Goal: Task Accomplishment & Management: Complete application form

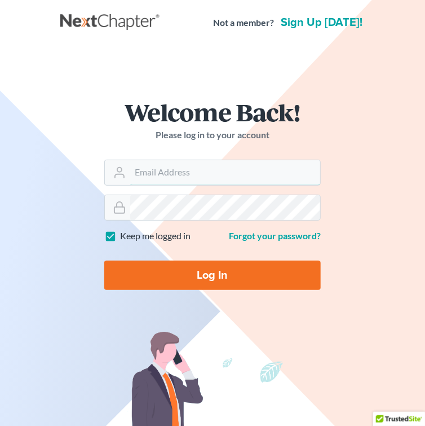
type input "[EMAIL_ADDRESS][DOMAIN_NAME]"
click at [212, 269] on input "Log In" at bounding box center [212, 275] width 217 height 29
type input "Thinking..."
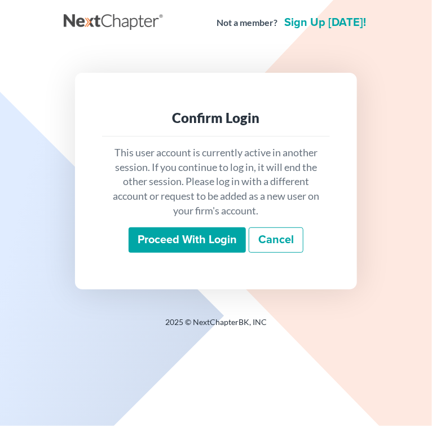
click at [216, 242] on input "Proceed with login" at bounding box center [187, 240] width 117 height 26
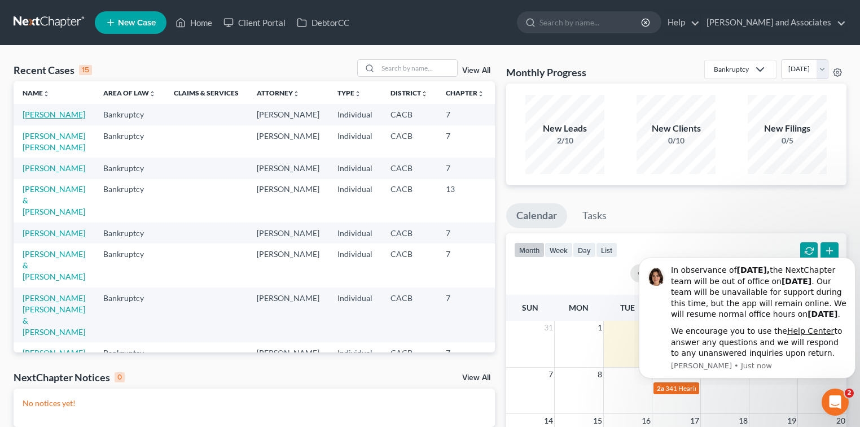
click at [41, 119] on link "[PERSON_NAME]" at bounding box center [54, 114] width 63 height 10
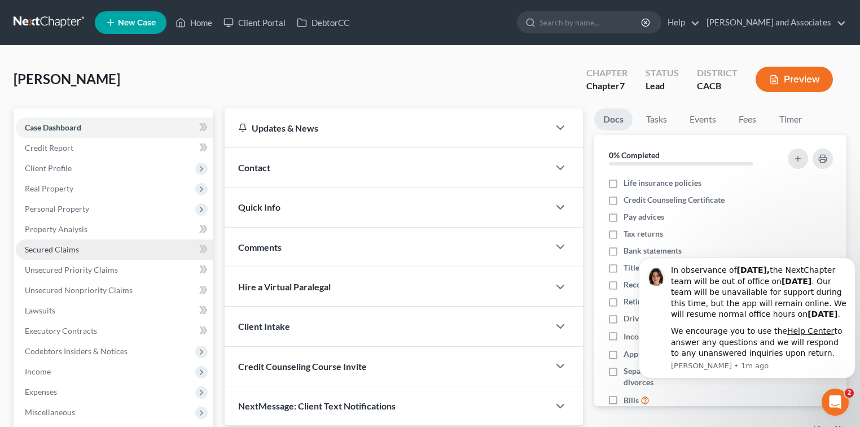
click at [93, 247] on link "Secured Claims" at bounding box center [114, 249] width 197 height 20
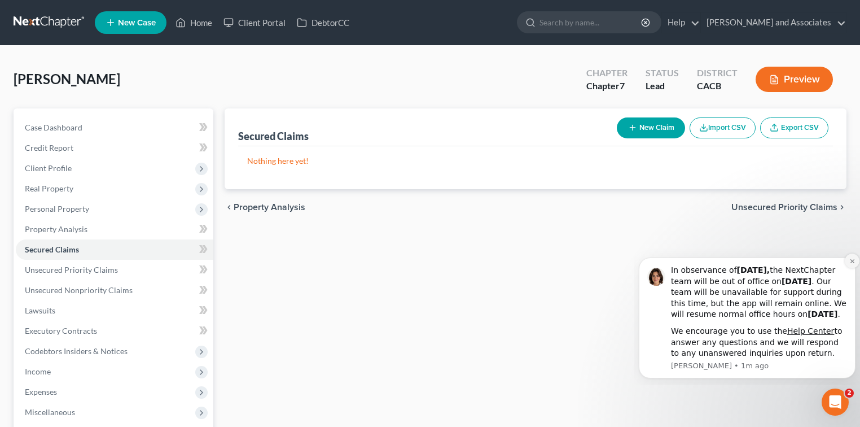
click at [432, 258] on icon "Dismiss notification" at bounding box center [852, 261] width 6 height 6
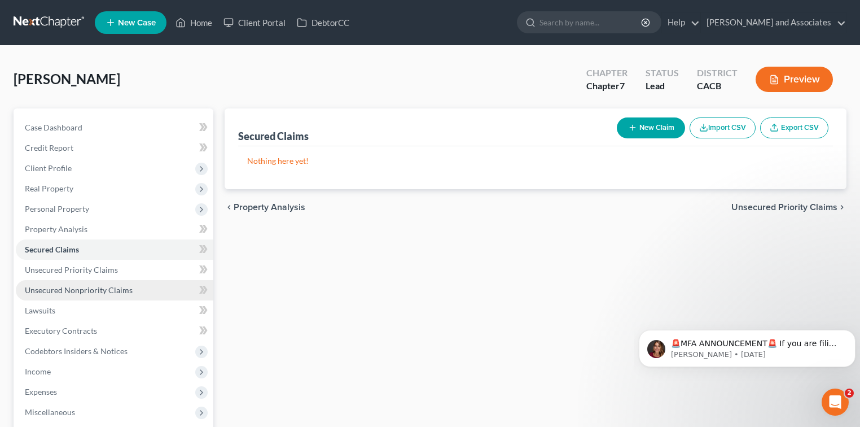
click at [100, 287] on span "Unsecured Nonpriority Claims" at bounding box center [79, 290] width 108 height 10
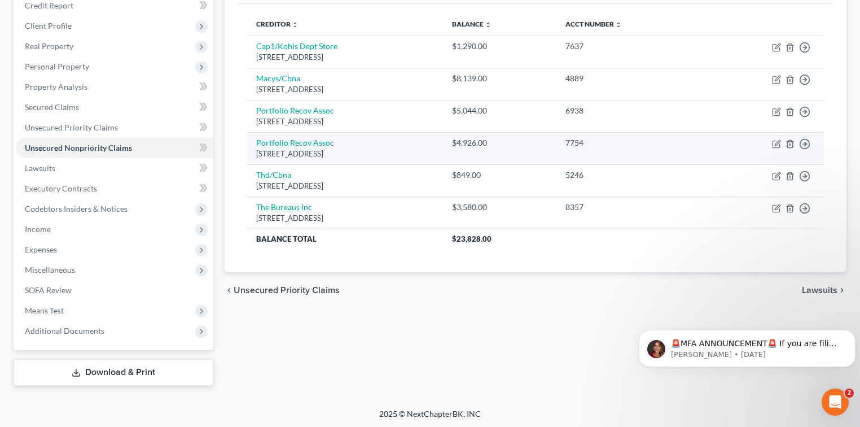
scroll to position [143, 0]
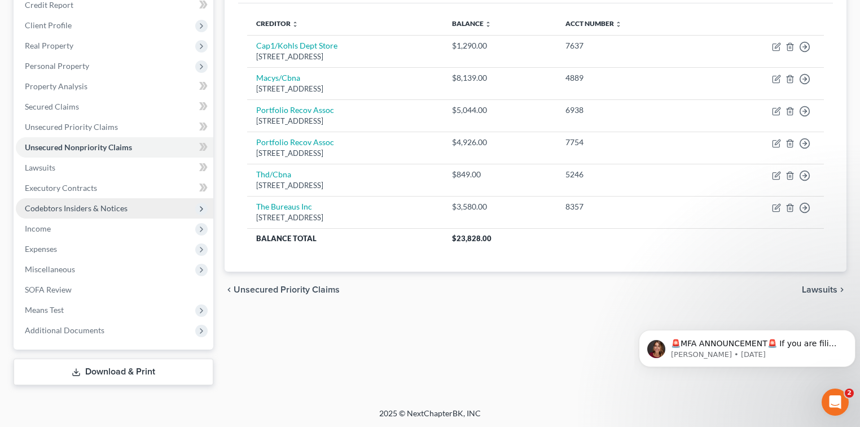
click at [54, 209] on span "Codebtors Insiders & Notices" at bounding box center [76, 208] width 103 height 10
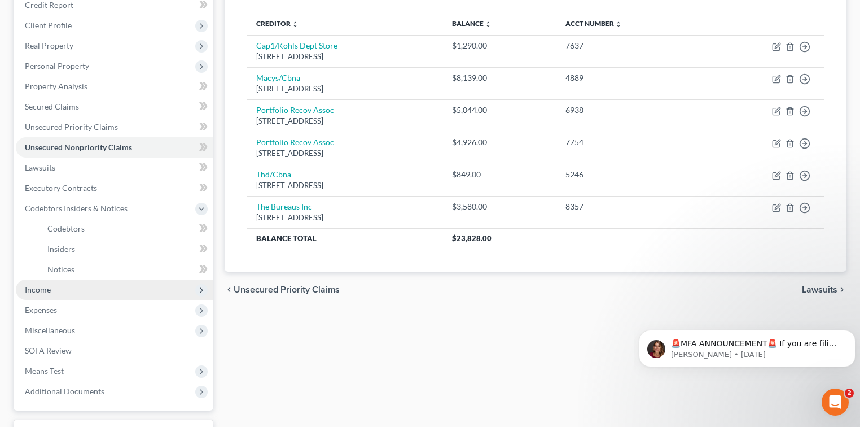
click at [49, 296] on span "Income" at bounding box center [114, 289] width 197 height 20
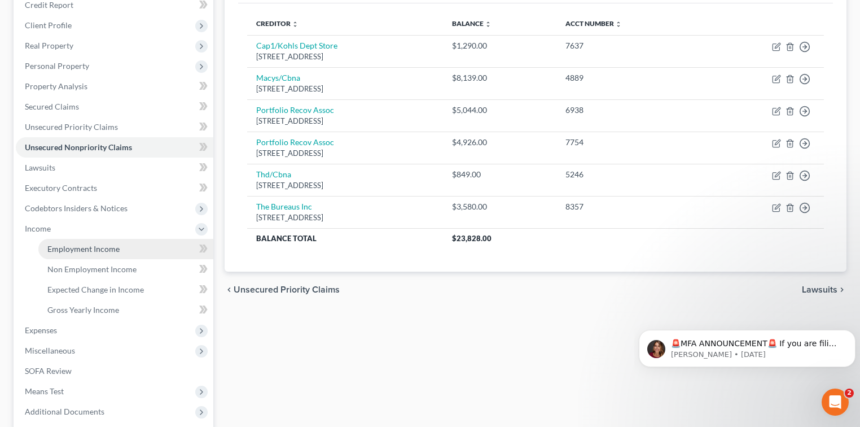
click at [108, 252] on span "Employment Income" at bounding box center [83, 249] width 72 height 10
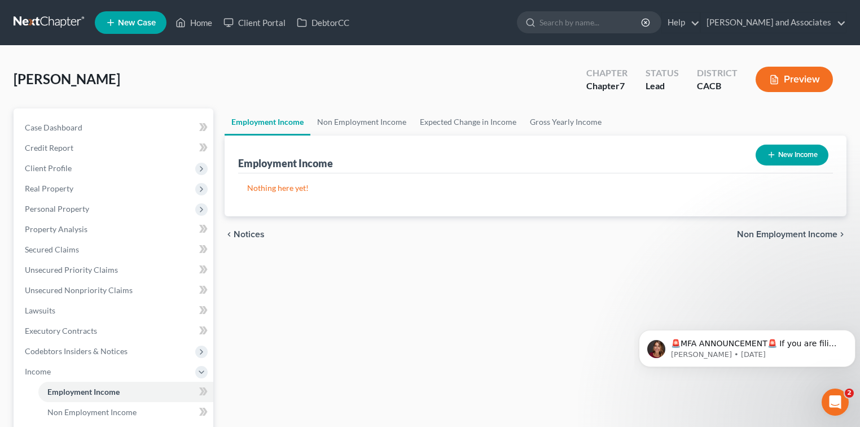
scroll to position [75, 0]
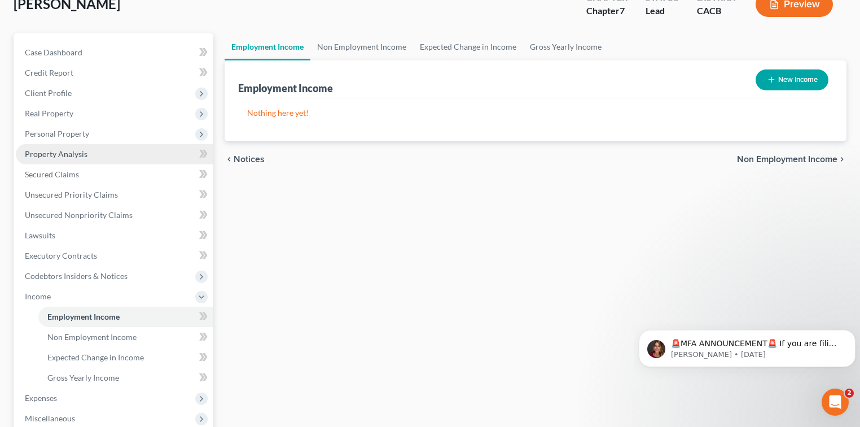
click at [76, 161] on link "Property Analysis" at bounding box center [114, 154] width 197 height 20
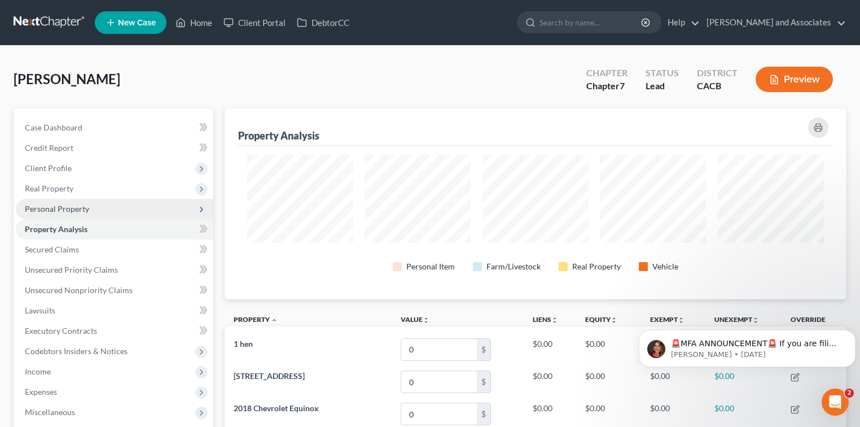
click at [70, 209] on span "Personal Property" at bounding box center [57, 209] width 64 height 10
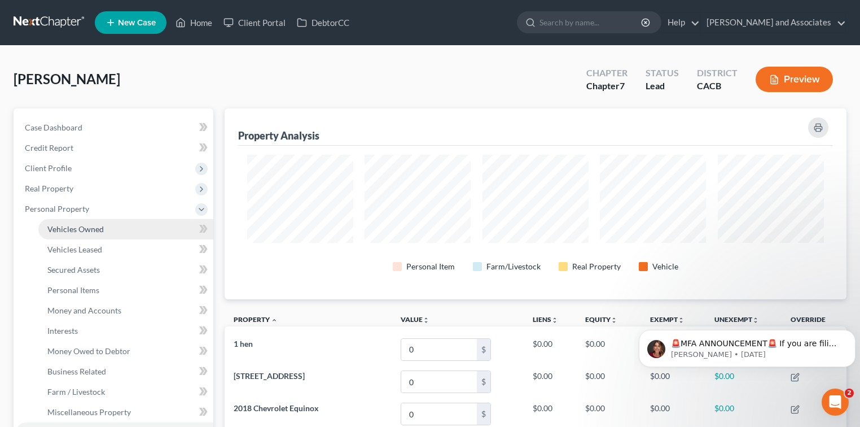
click at [89, 226] on span "Vehicles Owned" at bounding box center [75, 229] width 56 height 10
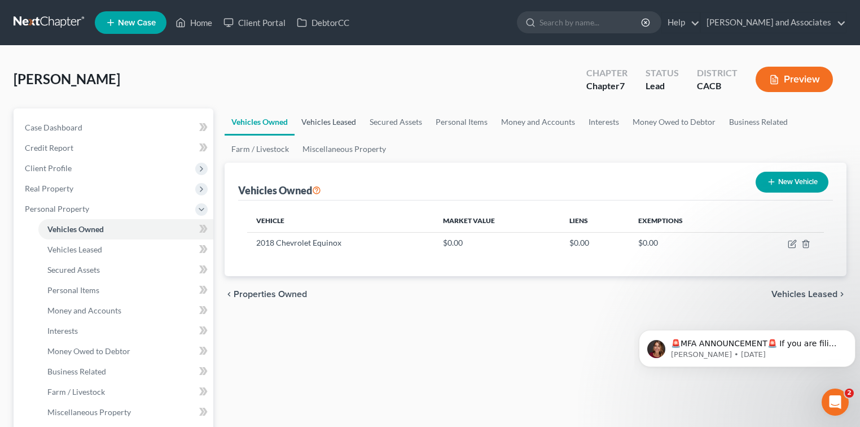
click at [331, 125] on link "Vehicles Leased" at bounding box center [329, 121] width 68 height 27
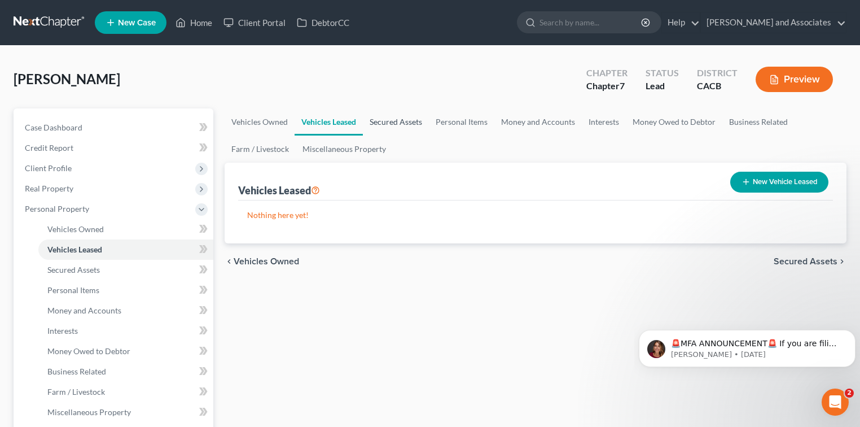
click at [404, 122] on link "Secured Assets" at bounding box center [396, 121] width 66 height 27
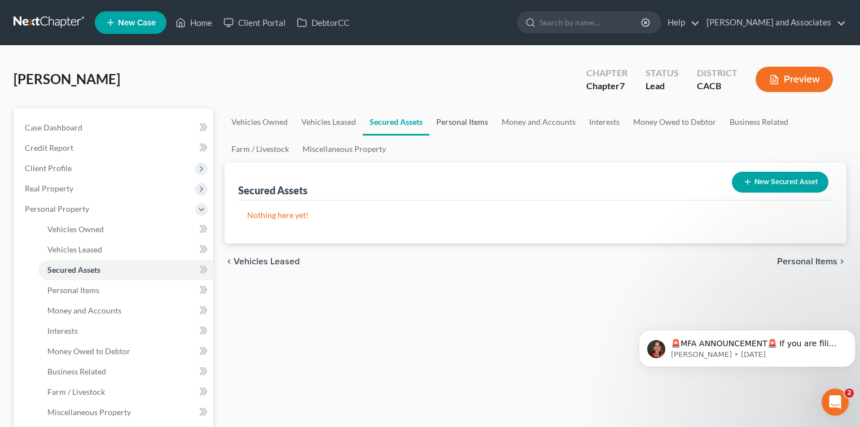
click at [432, 122] on link "Personal Items" at bounding box center [461, 121] width 65 height 27
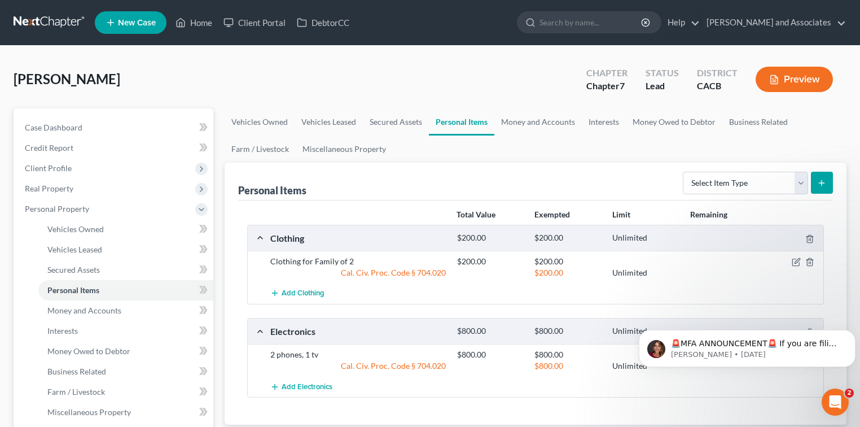
scroll to position [75, 0]
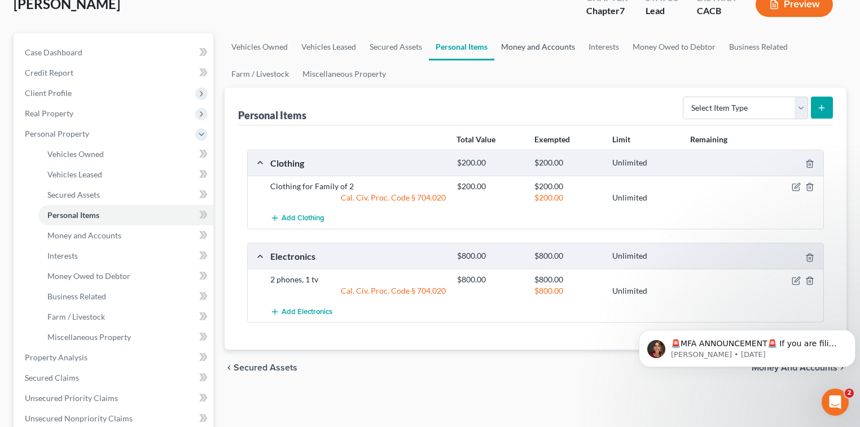
click at [432, 43] on link "Money and Accounts" at bounding box center [537, 46] width 87 height 27
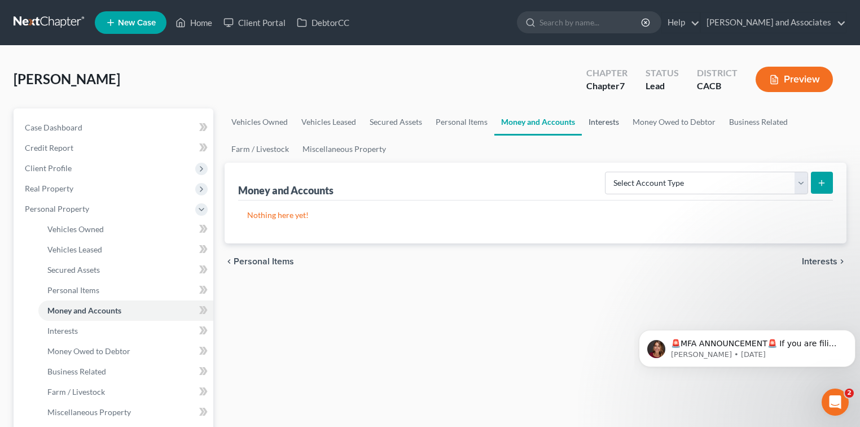
click at [432, 124] on link "Interests" at bounding box center [604, 121] width 44 height 27
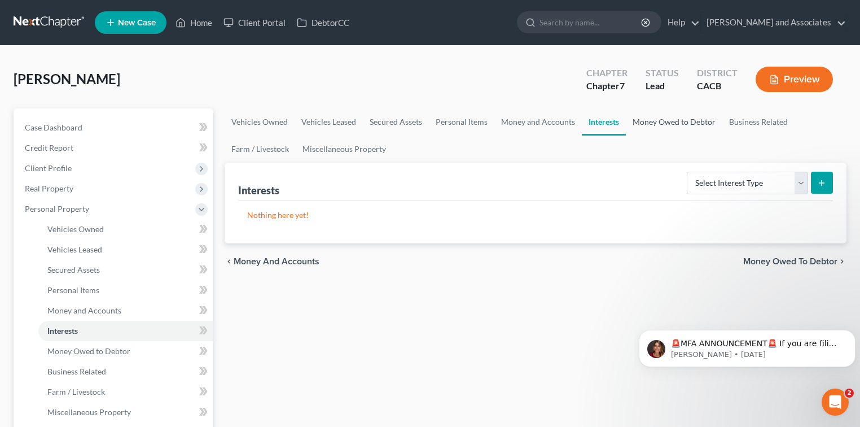
click at [432, 123] on link "Money Owed to Debtor" at bounding box center [674, 121] width 96 height 27
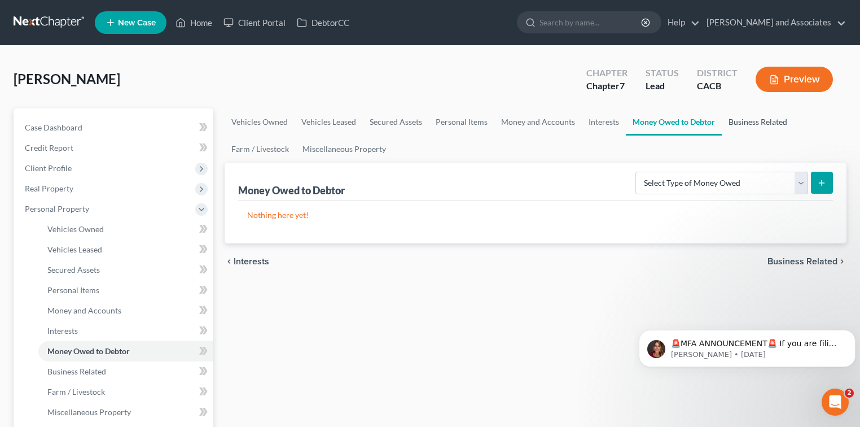
click at [432, 121] on link "Business Related" at bounding box center [758, 121] width 72 height 27
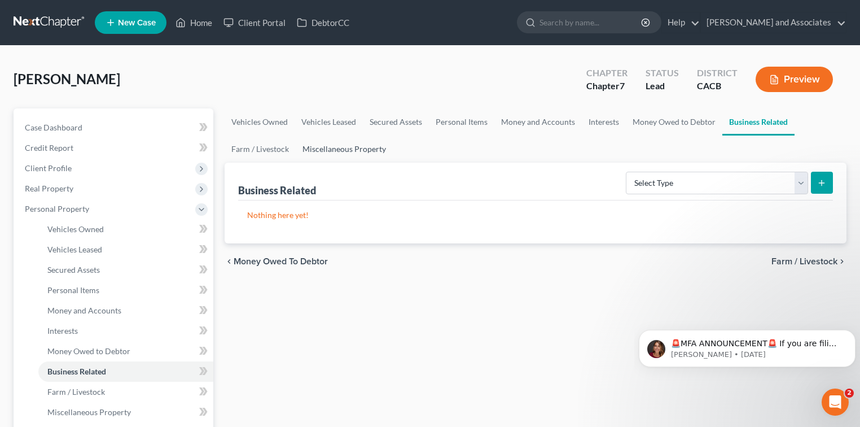
click at [358, 151] on link "Miscellaneous Property" at bounding box center [344, 148] width 97 height 27
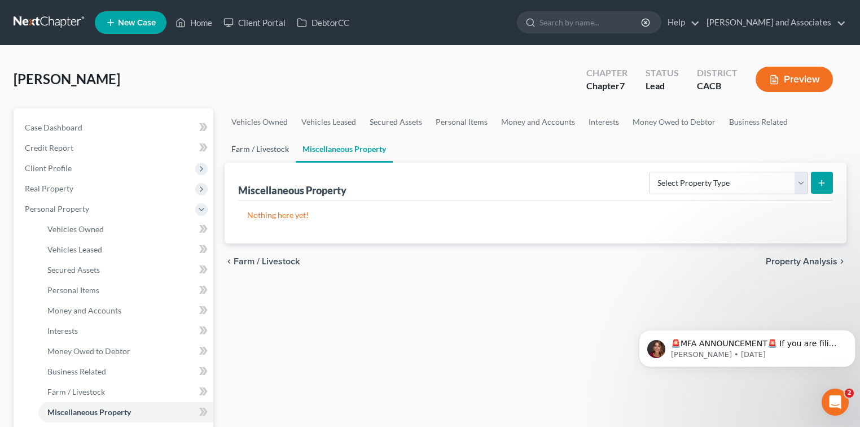
click at [271, 151] on link "Farm / Livestock" at bounding box center [260, 148] width 71 height 27
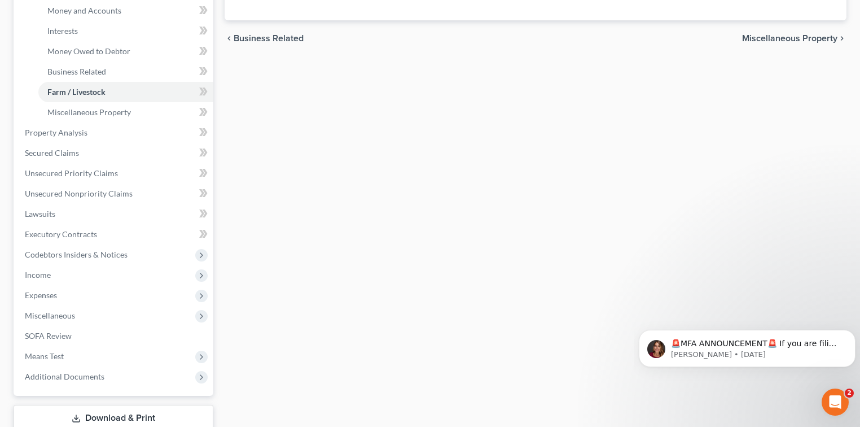
scroll to position [301, 0]
click at [52, 346] on span "Means Test" at bounding box center [114, 355] width 197 height 20
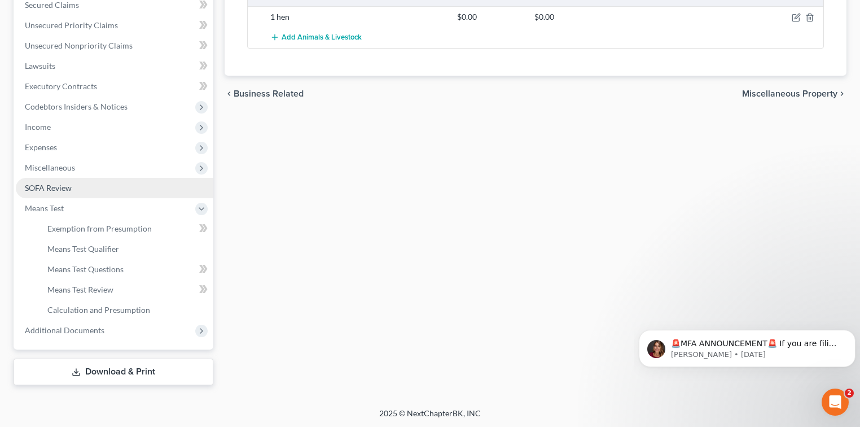
click at [93, 178] on link "SOFA Review" at bounding box center [114, 188] width 197 height 20
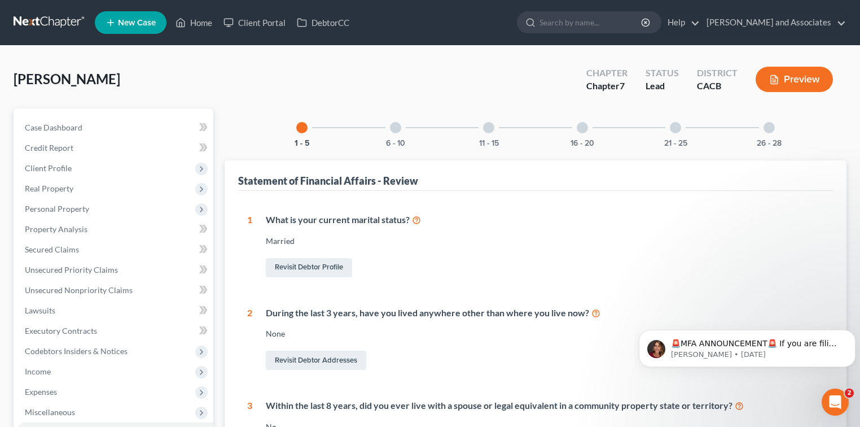
click at [399, 126] on div at bounding box center [395, 127] width 11 height 11
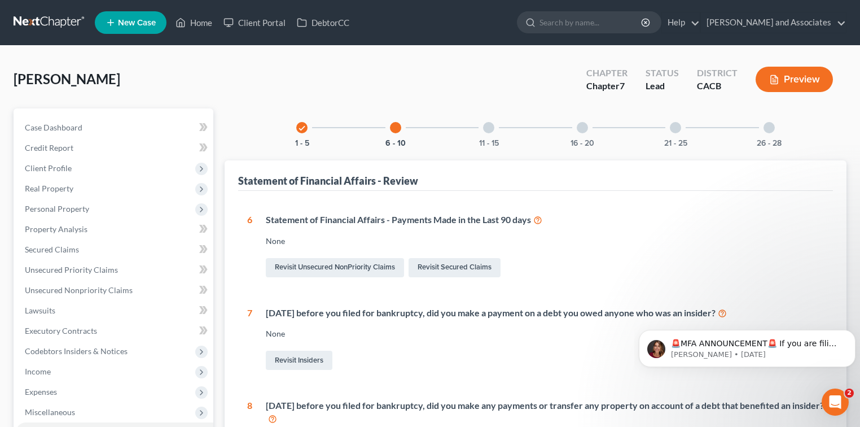
click at [432, 125] on div "11 - 15" at bounding box center [488, 127] width 38 height 38
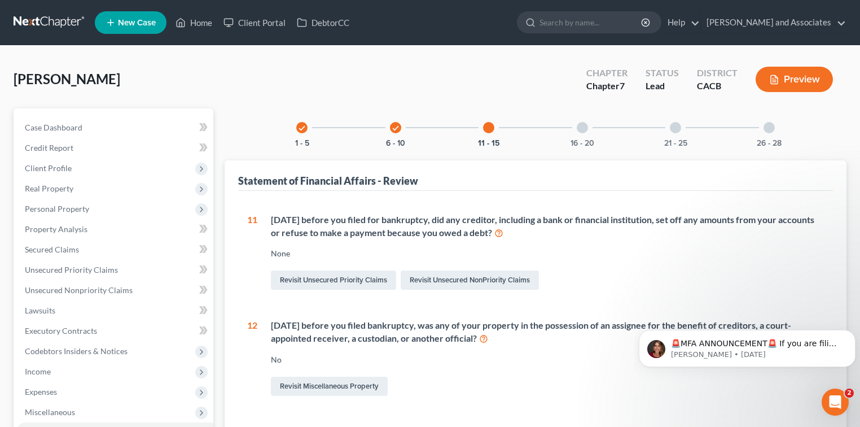
click at [432, 128] on div "check 1 - 5 check 6 - 10 11 - 15 16 - 20 21 - 25 26 - 28" at bounding box center [536, 127] width 506 height 38
click at [432, 126] on div "check 1 - 5 check 6 - 10 11 - 15 16 - 20 21 - 25 26 - 28" at bounding box center [536, 127] width 506 height 38
click at [432, 131] on div "16 - 20" at bounding box center [582, 127] width 38 height 38
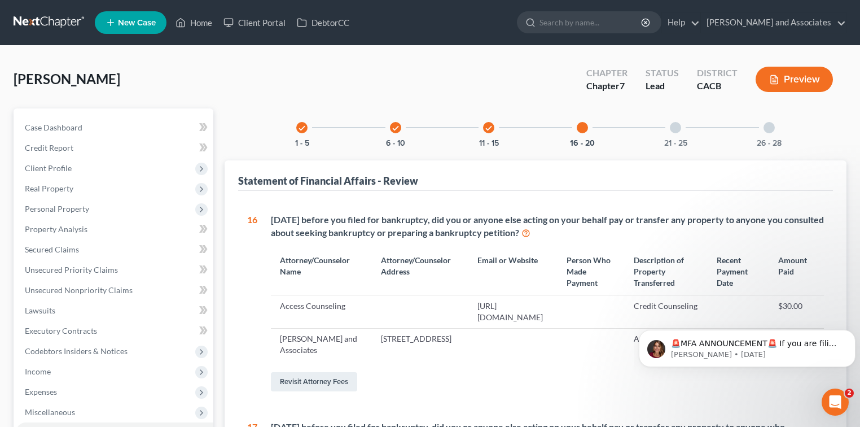
click at [432, 122] on div "21 - 25" at bounding box center [675, 127] width 38 height 38
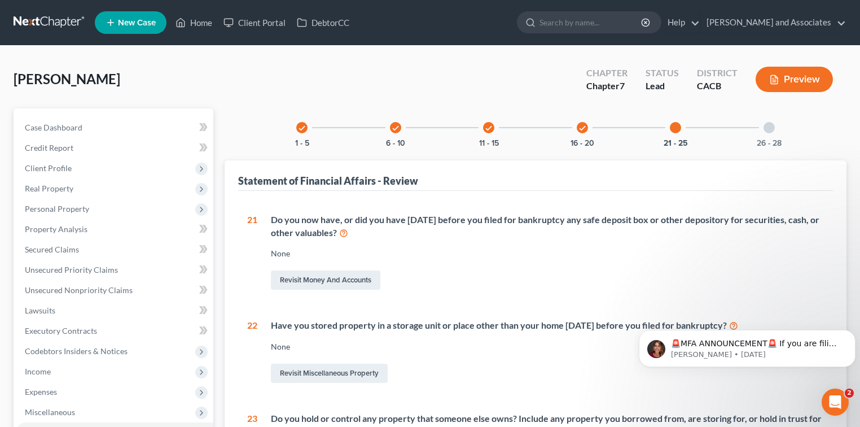
click at [432, 135] on div "check 16 - 20" at bounding box center [582, 127] width 38 height 38
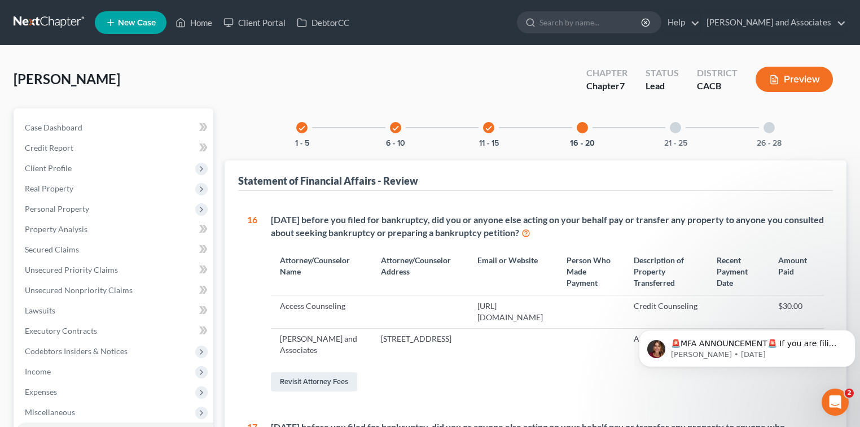
click at [432, 120] on div "26 - 28" at bounding box center [769, 127] width 38 height 38
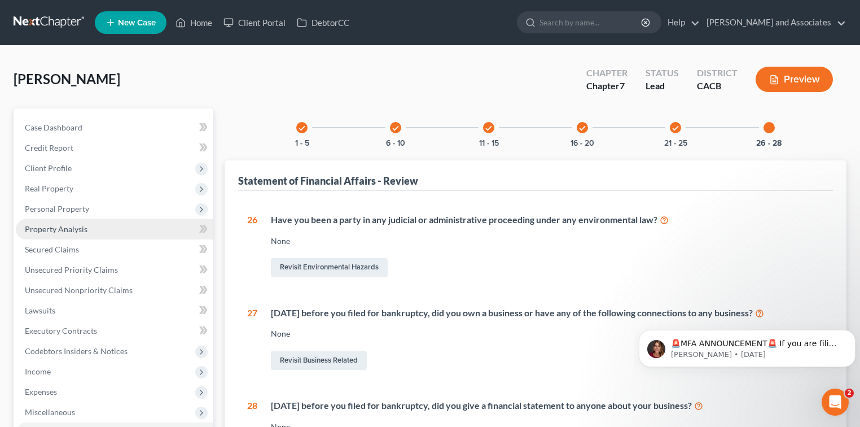
click at [86, 227] on link "Property Analysis" at bounding box center [114, 229] width 197 height 20
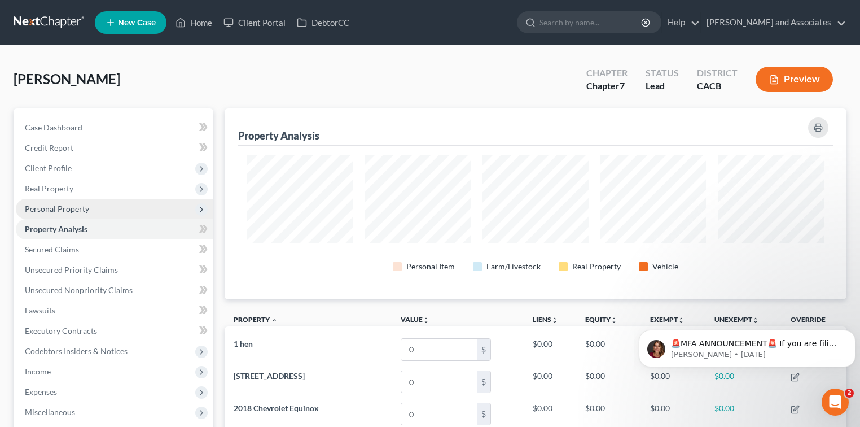
scroll to position [564004, 563572]
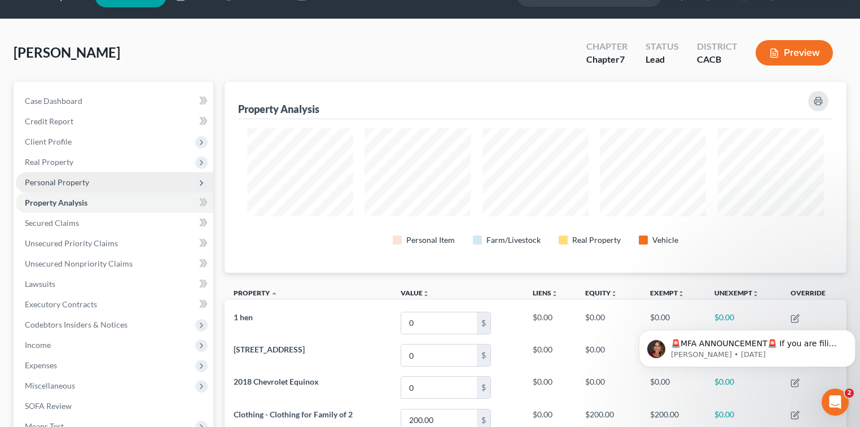
click at [52, 174] on span "Personal Property" at bounding box center [114, 182] width 197 height 20
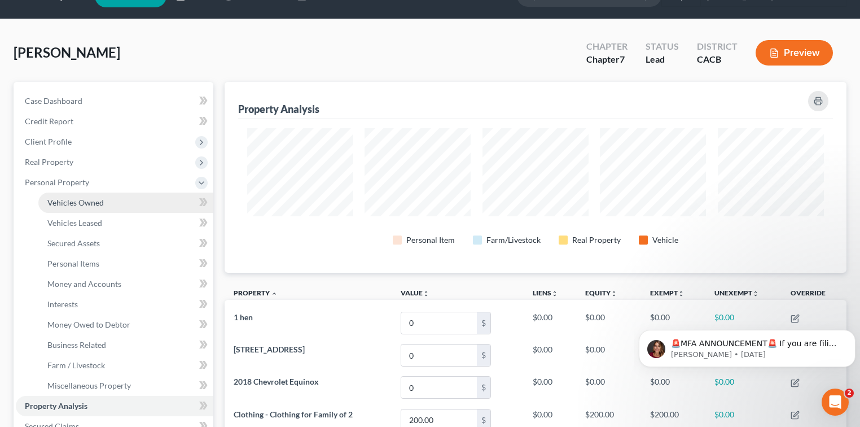
click at [84, 196] on link "Vehicles Owned" at bounding box center [125, 202] width 175 height 20
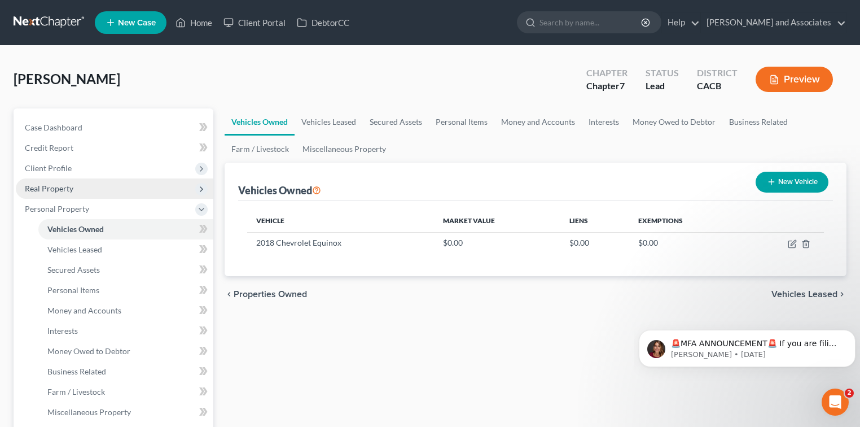
click at [74, 184] on span "Real Property" at bounding box center [114, 188] width 197 height 20
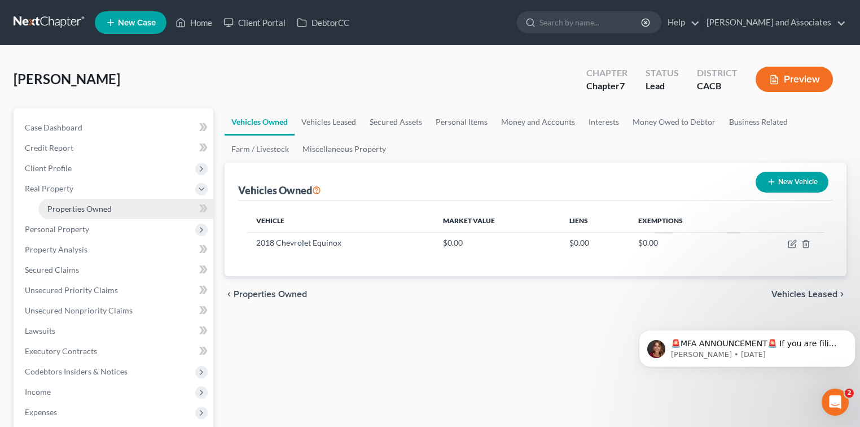
click at [87, 200] on link "Properties Owned" at bounding box center [125, 209] width 175 height 20
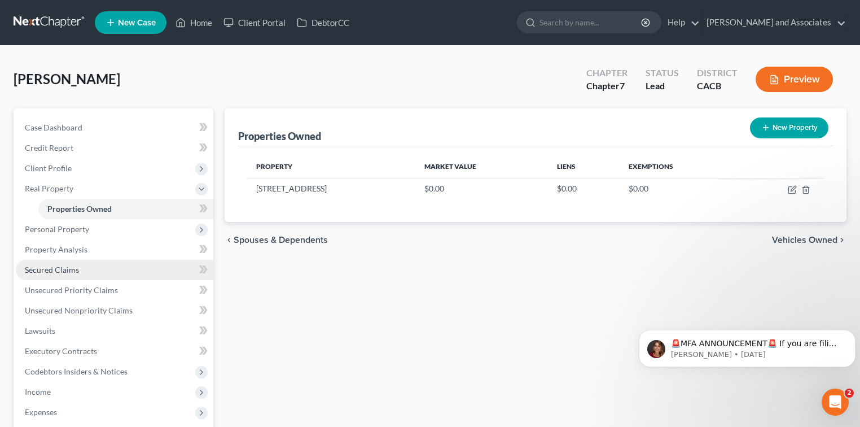
click at [54, 266] on span "Secured Claims" at bounding box center [52, 270] width 54 height 10
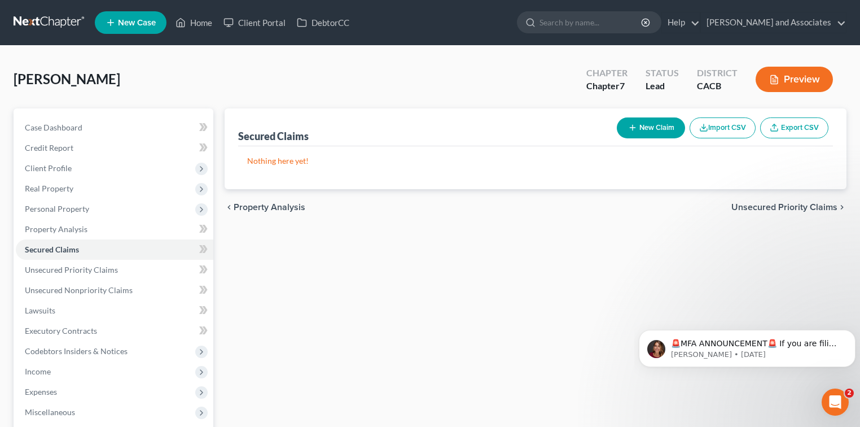
drag, startPoint x: 26, startPoint y: 25, endPoint x: 44, endPoint y: 2, distance: 29.3
click at [25, 25] on link at bounding box center [50, 22] width 72 height 20
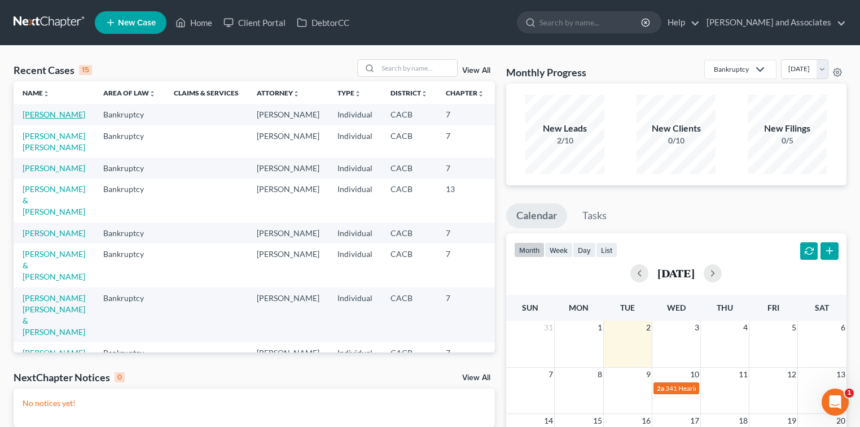
click at [43, 119] on link "Ruiz, Josefa" at bounding box center [54, 114] width 63 height 10
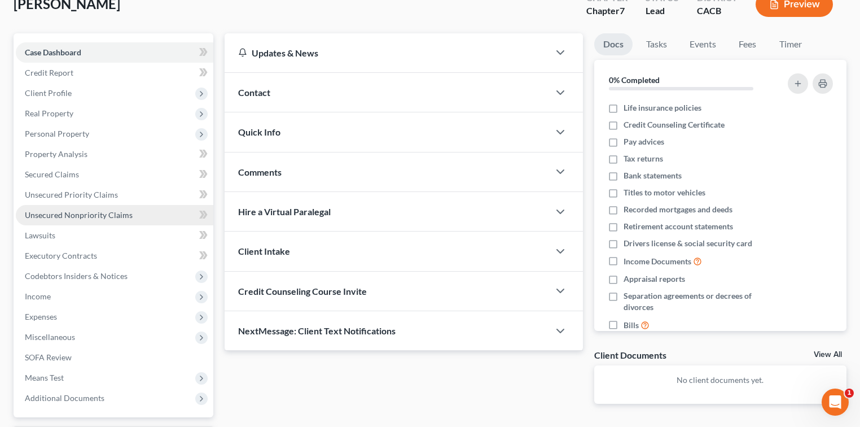
click at [161, 212] on link "Unsecured Nonpriority Claims" at bounding box center [114, 215] width 197 height 20
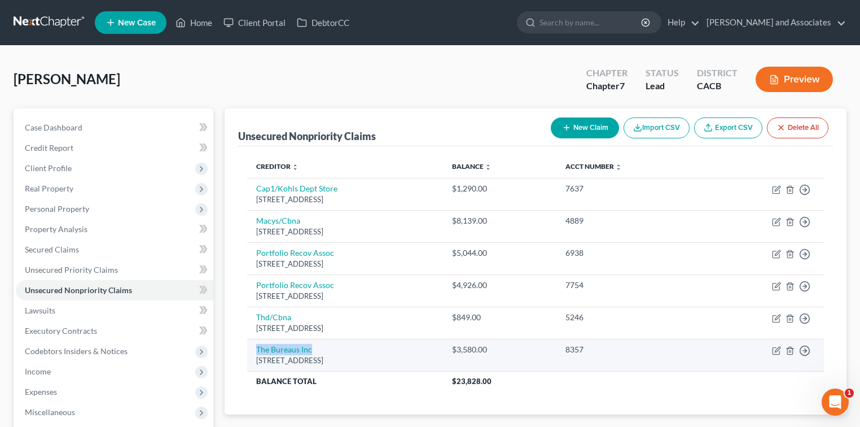
drag, startPoint x: 253, startPoint y: 345, endPoint x: 349, endPoint y: 347, distance: 95.9
click at [351, 346] on td "The Bureaus Inc 650 Dundee Rd Ste 370, Northbrook, IL 60062" at bounding box center [345, 355] width 196 height 32
copy link "The Bureaus Inc"
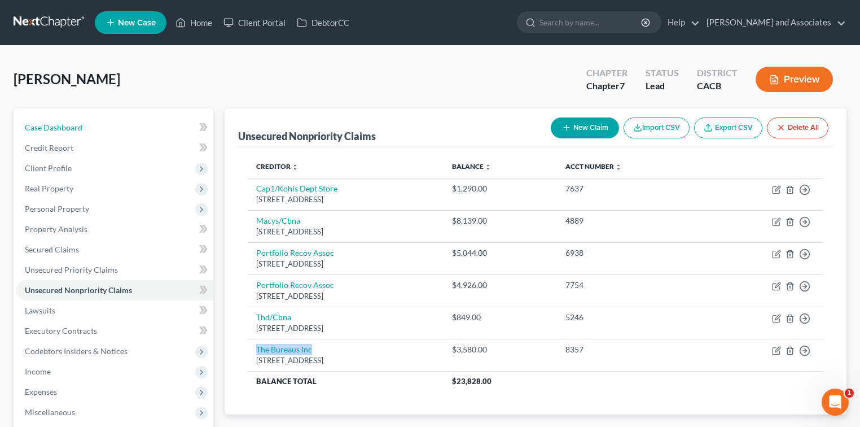
drag, startPoint x: 39, startPoint y: 118, endPoint x: 61, endPoint y: 90, distance: 35.7
click at [39, 118] on link "Case Dashboard" at bounding box center [114, 127] width 197 height 20
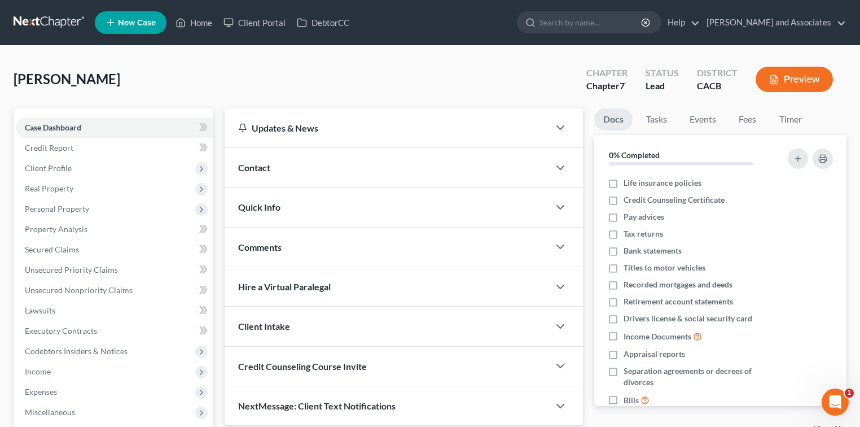
click at [55, 23] on link at bounding box center [50, 22] width 72 height 20
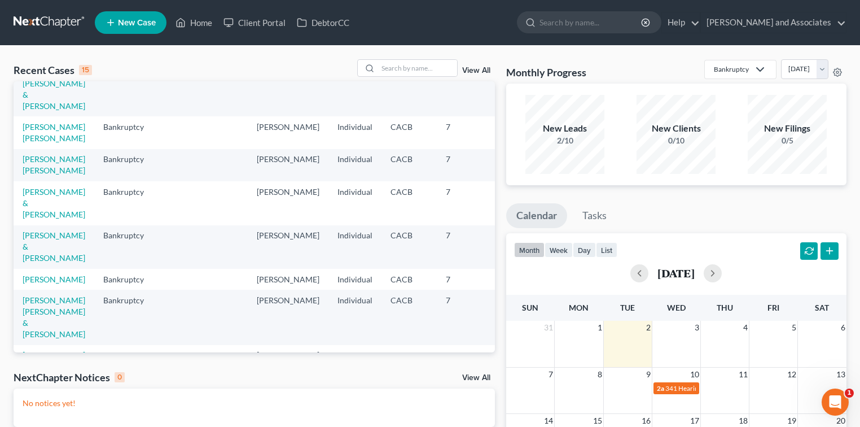
scroll to position [400, 0]
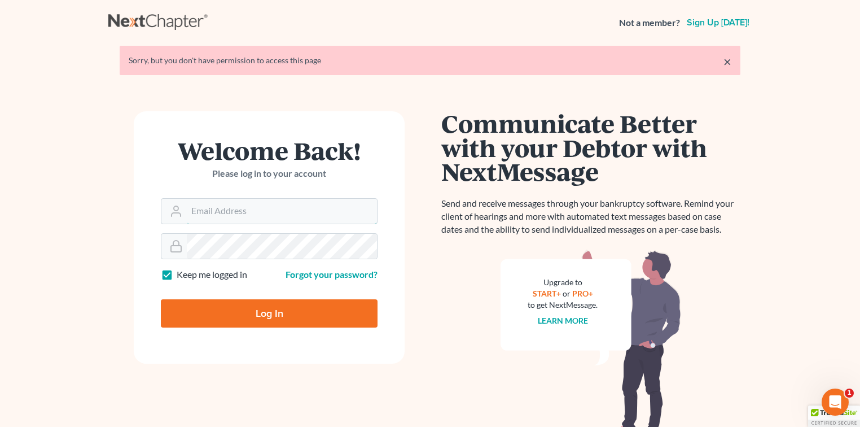
type input "[EMAIL_ADDRESS][DOMAIN_NAME]"
click at [354, 304] on input "Log In" at bounding box center [269, 313] width 217 height 28
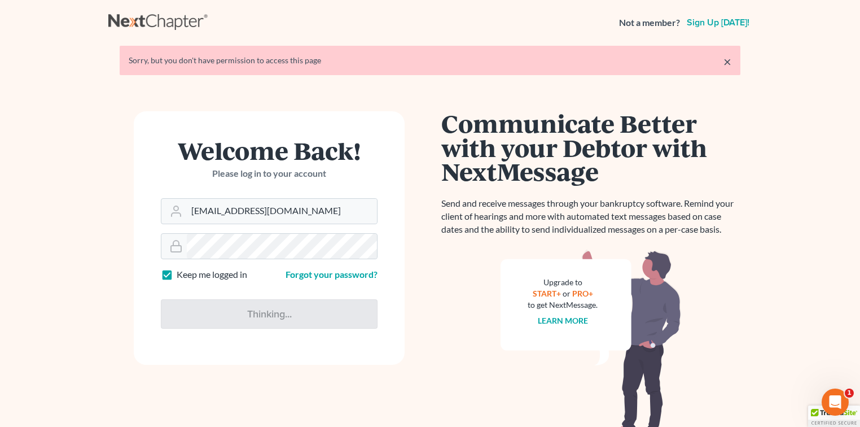
type input "Thinking..."
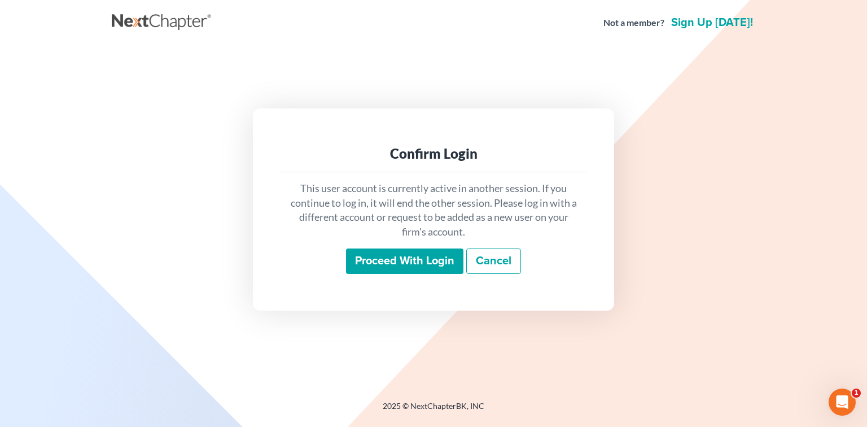
click at [380, 253] on input "Proceed with login" at bounding box center [404, 261] width 117 height 26
